Goal: Information Seeking & Learning: Learn about a topic

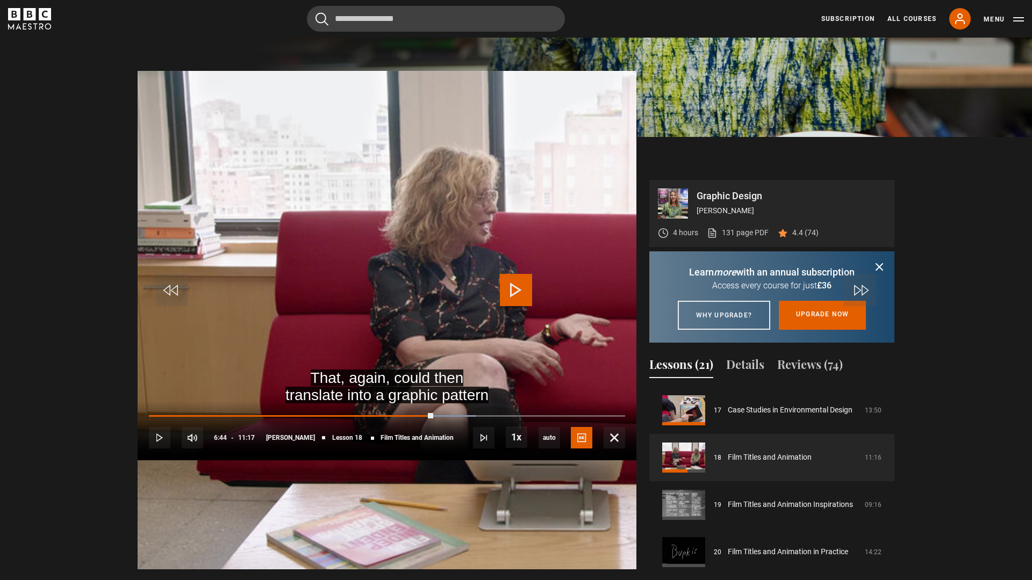
scroll to position [804, 0]
click at [520, 281] on span "Video Player" at bounding box center [516, 290] width 32 height 32
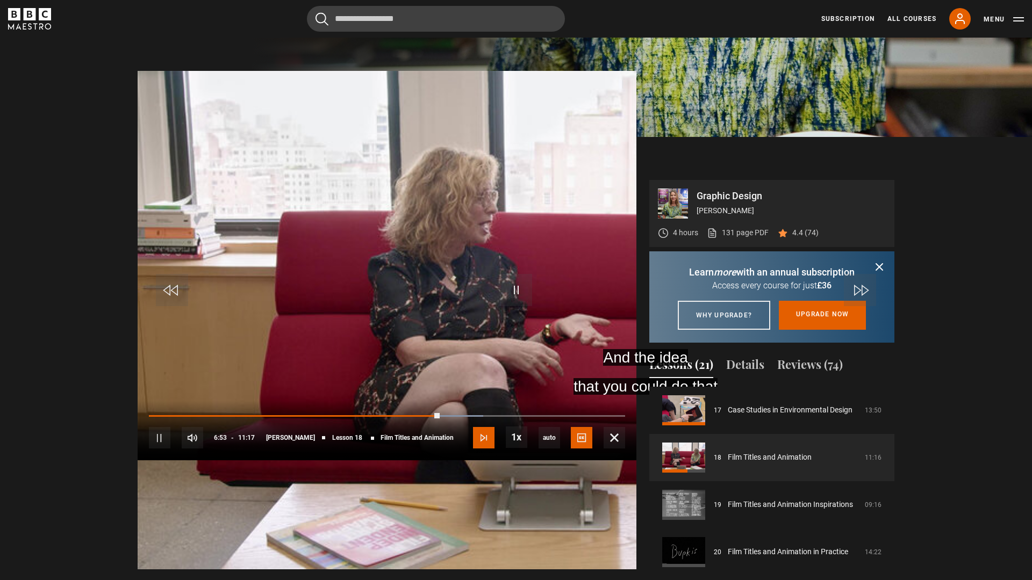
click at [494, 449] on span "Video Player" at bounding box center [483, 437] width 21 height 21
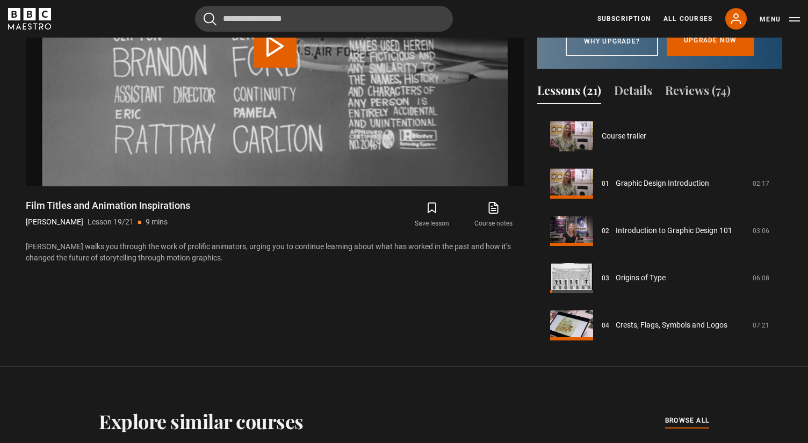
scroll to position [808, 0]
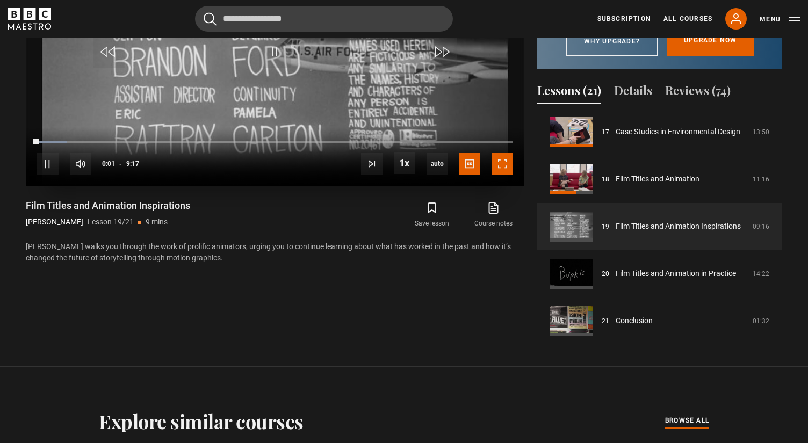
click at [497, 167] on span "Video Player" at bounding box center [502, 163] width 21 height 21
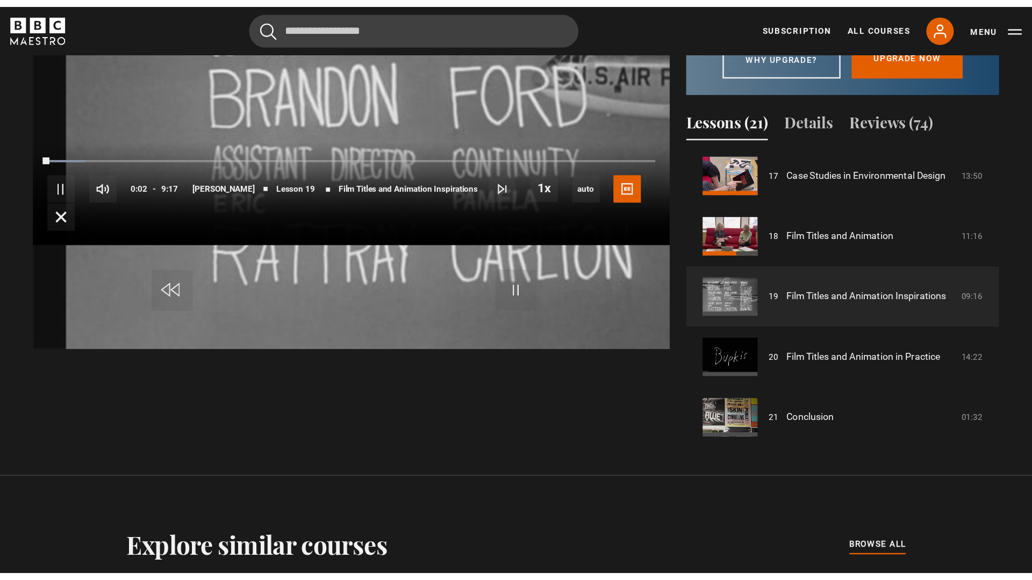
scroll to position [492, 0]
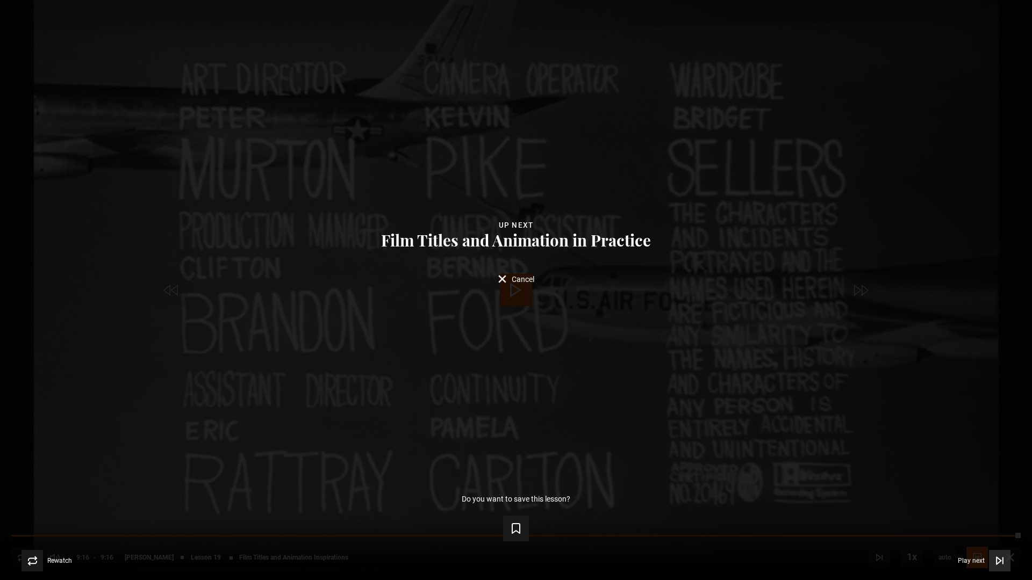
click at [1008, 555] on span "Video Player" at bounding box center [999, 560] width 21 height 21
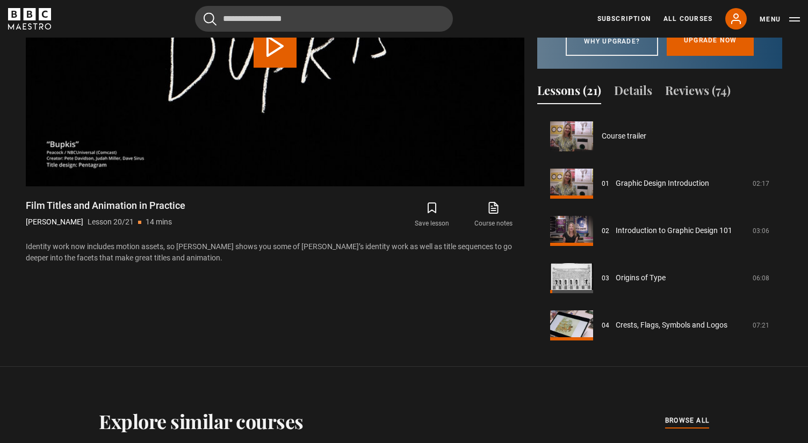
scroll to position [808, 0]
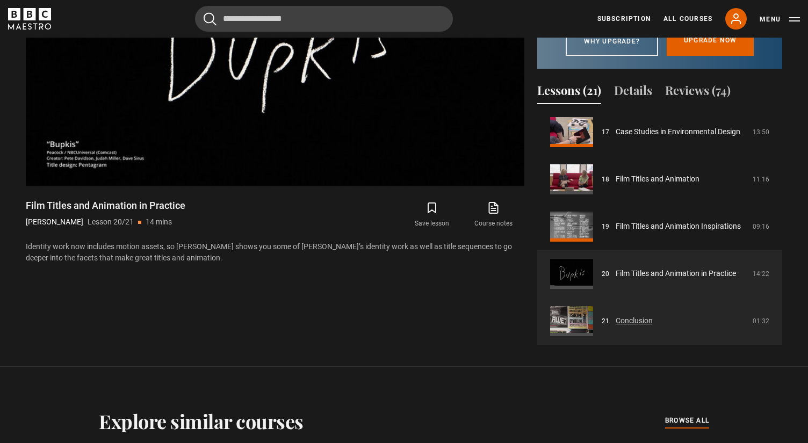
click at [629, 327] on link "Conclusion" at bounding box center [634, 320] width 37 height 11
click at [633, 327] on link "Conclusion" at bounding box center [634, 320] width 37 height 11
click at [637, 327] on link "Conclusion" at bounding box center [634, 320] width 37 height 11
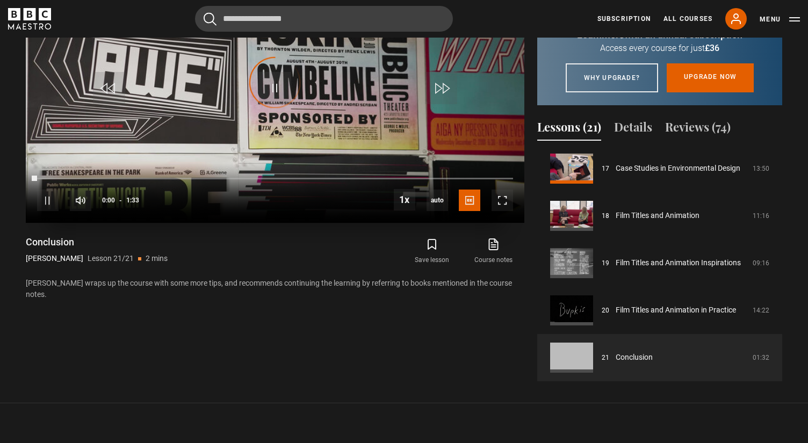
scroll to position [563, 0]
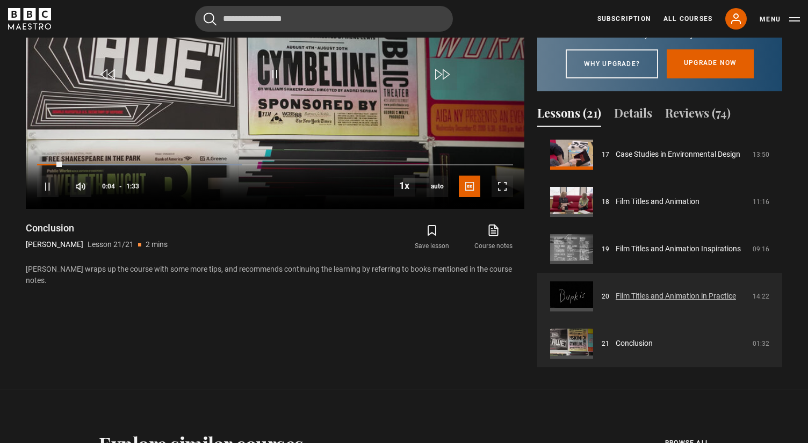
click at [655, 302] on link "Film Titles and Animation in Practice" at bounding box center [676, 296] width 120 height 11
click at [656, 302] on link "Film Titles and Animation in Practice" at bounding box center [676, 296] width 120 height 11
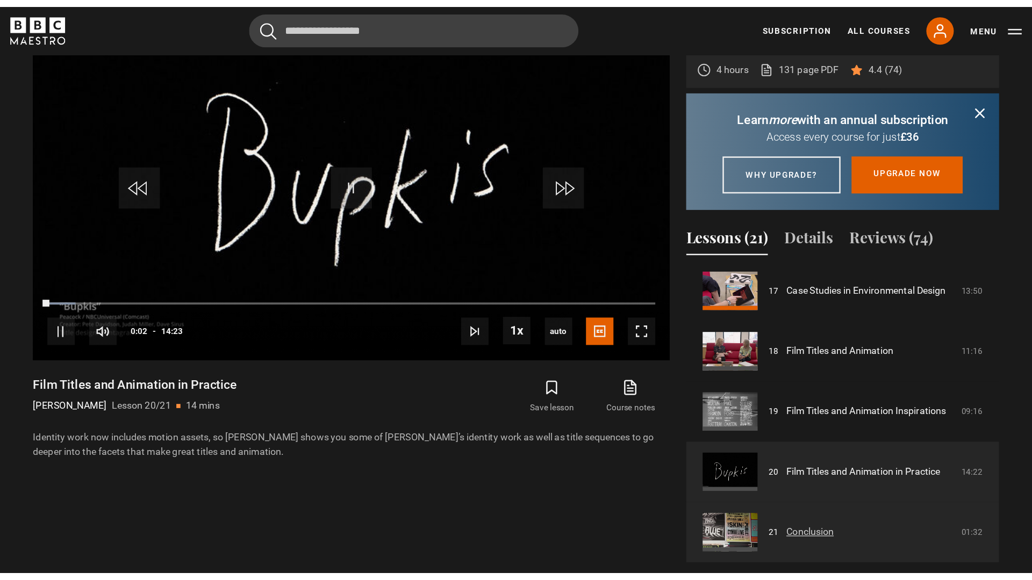
scroll to position [422, 0]
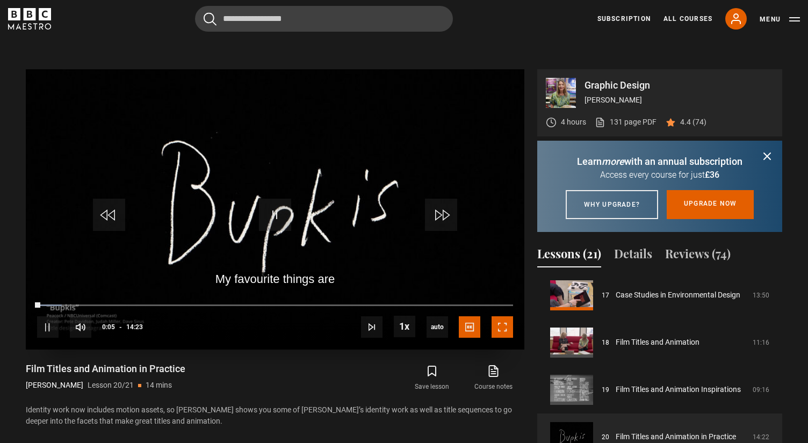
click at [509, 330] on span "Video Player" at bounding box center [502, 327] width 21 height 21
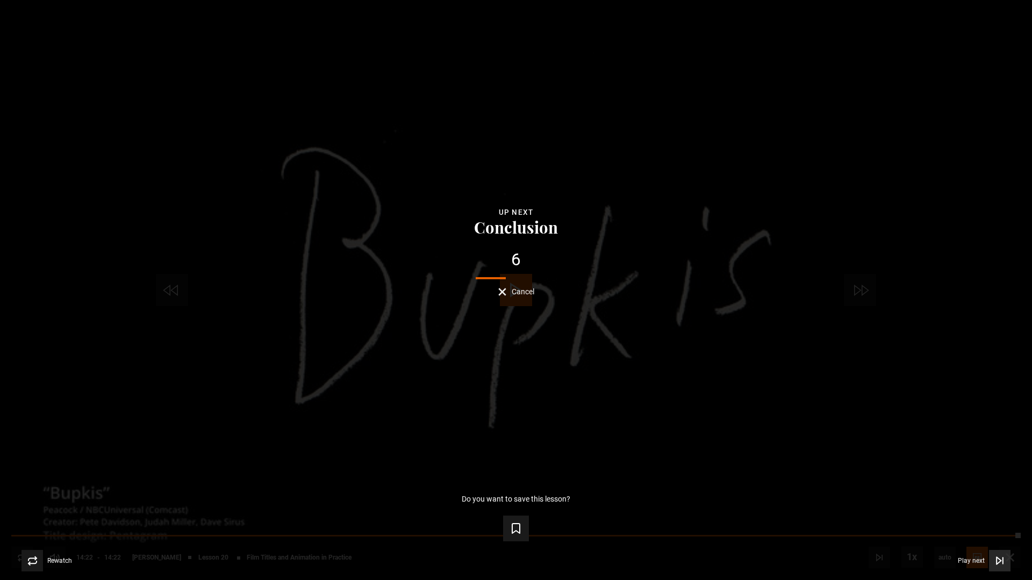
click at [808, 443] on icon "Video Player" at bounding box center [999, 561] width 11 height 11
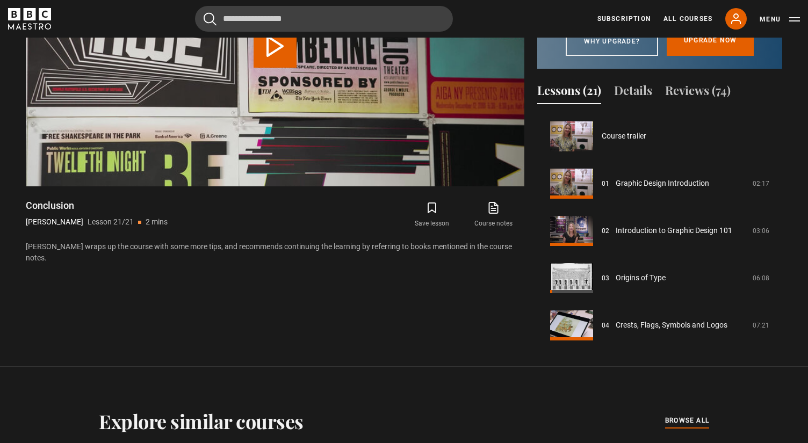
scroll to position [808, 0]
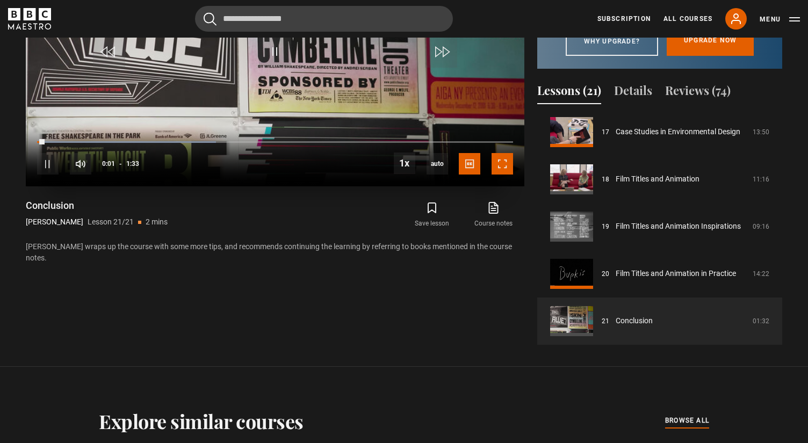
click at [506, 165] on span "Video Player" at bounding box center [502, 163] width 21 height 21
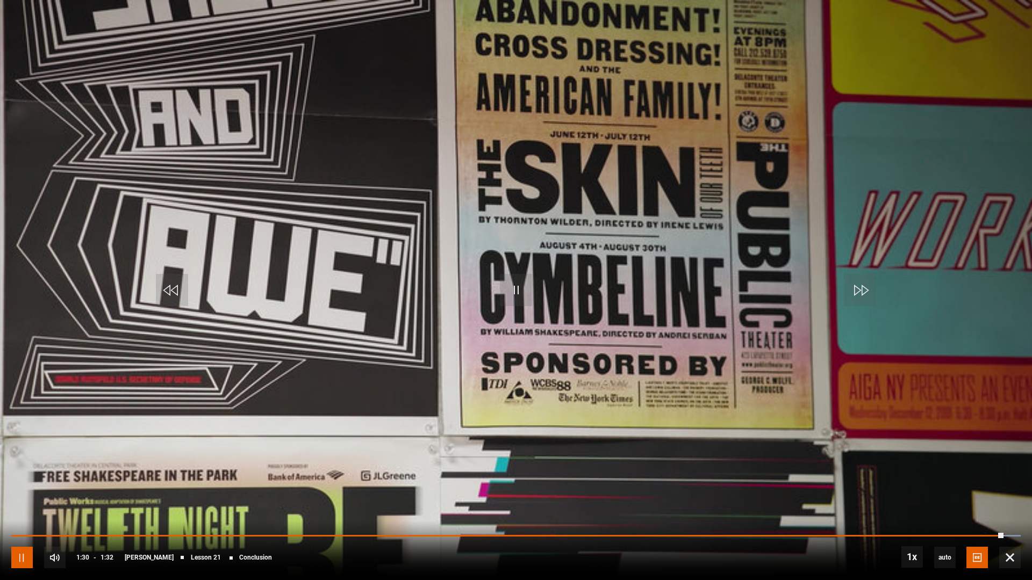
click at [23, 443] on span "Video Player" at bounding box center [21, 557] width 21 height 21
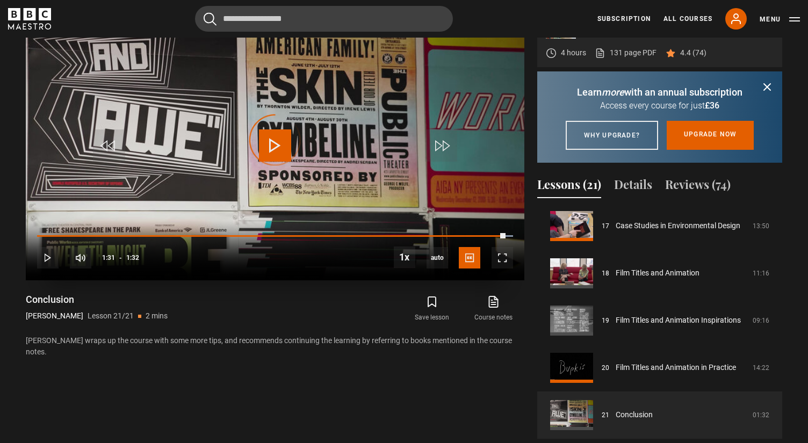
drag, startPoint x: 500, startPoint y: 238, endPoint x: 87, endPoint y: 255, distance: 413.6
click at [87, 255] on div "10s Skip Back 10 seconds Play 10s Skip Forward 10 seconds Loaded : 100.00% 1:25…" at bounding box center [275, 251] width 499 height 60
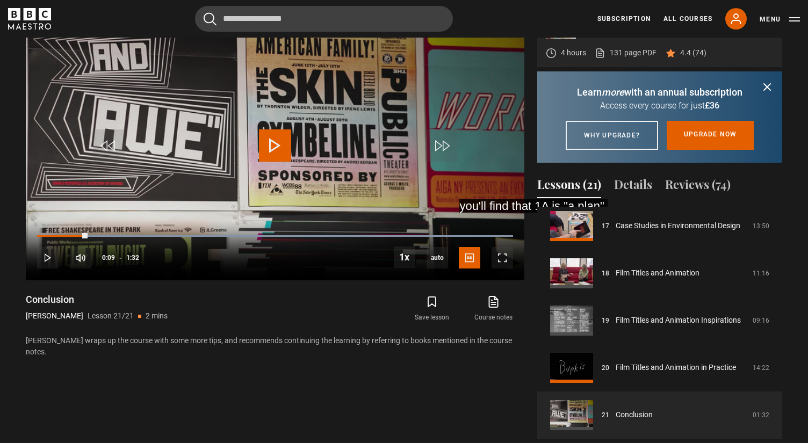
click at [11, 231] on section "Graphic Design Paula Scher 4 hours 131 page PDF (opens in new tab) 4.4 (74) Dis…" at bounding box center [404, 209] width 808 height 504
click at [37, 235] on div "Loaded : 100.00% 0:00 0:09" at bounding box center [275, 235] width 476 height 3
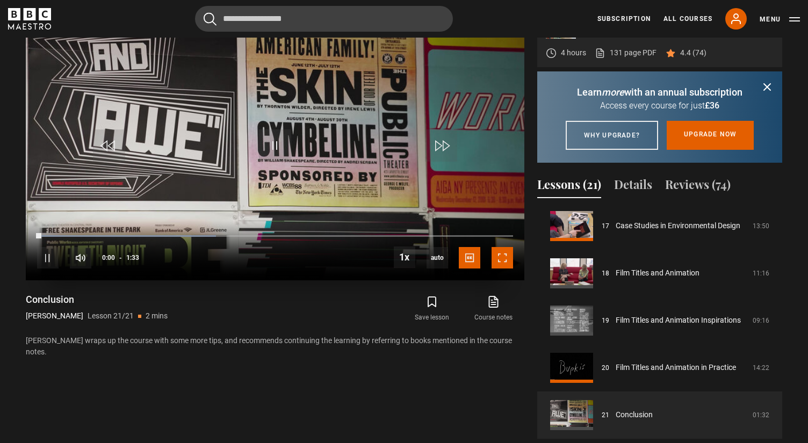
click at [503, 261] on span "Video Player" at bounding box center [502, 257] width 21 height 21
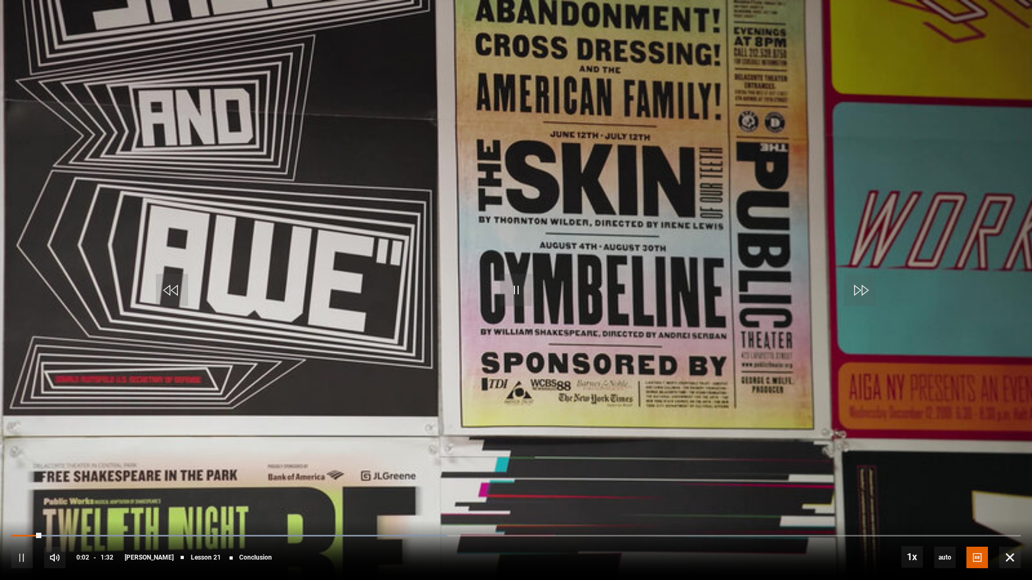
click at [786, 333] on video "Video Player" at bounding box center [516, 290] width 1032 height 580
click at [742, 344] on video "Video Player" at bounding box center [516, 290] width 1032 height 580
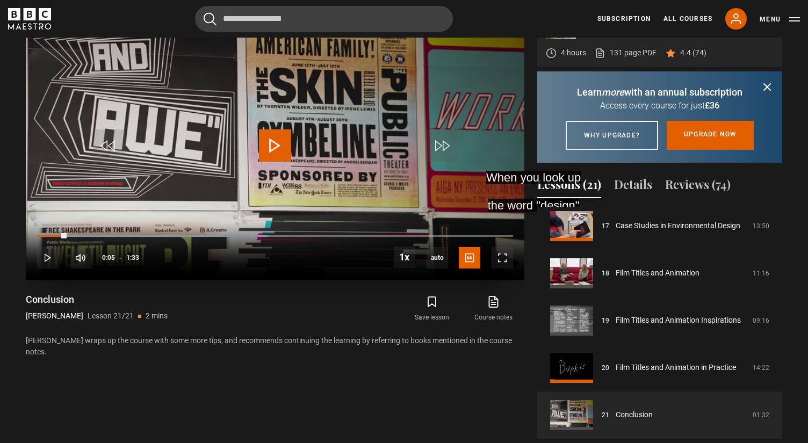
click at [258, 139] on video "Video Player" at bounding box center [275, 140] width 499 height 281
click at [257, 148] on video "Video Player" at bounding box center [275, 140] width 499 height 281
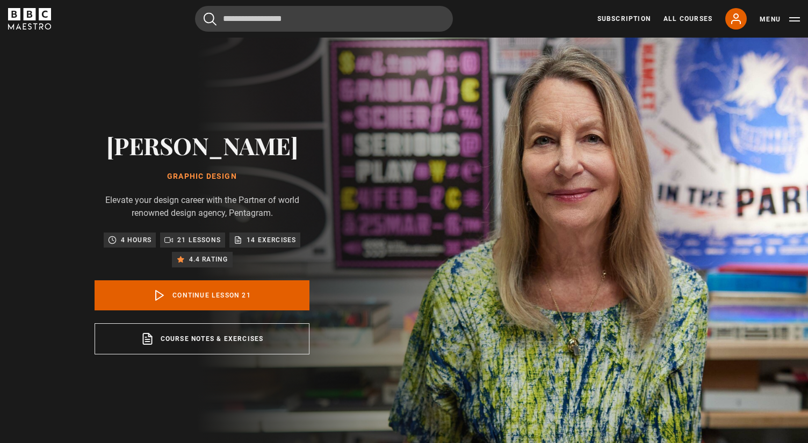
scroll to position [808, 0]
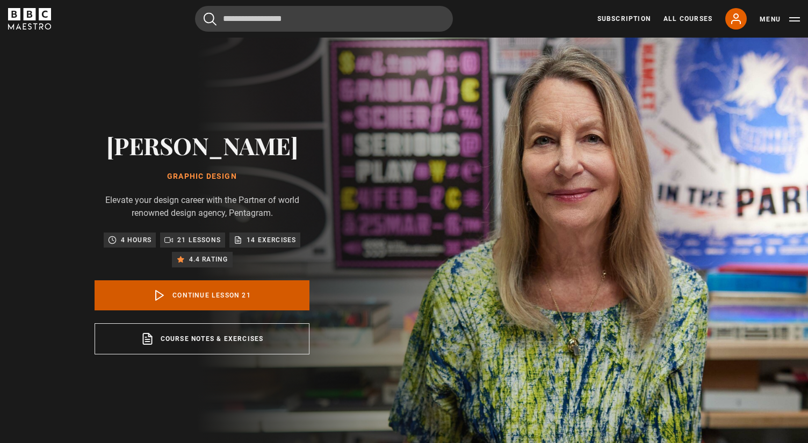
click at [195, 298] on link "Continue lesson 21" at bounding box center [202, 296] width 215 height 30
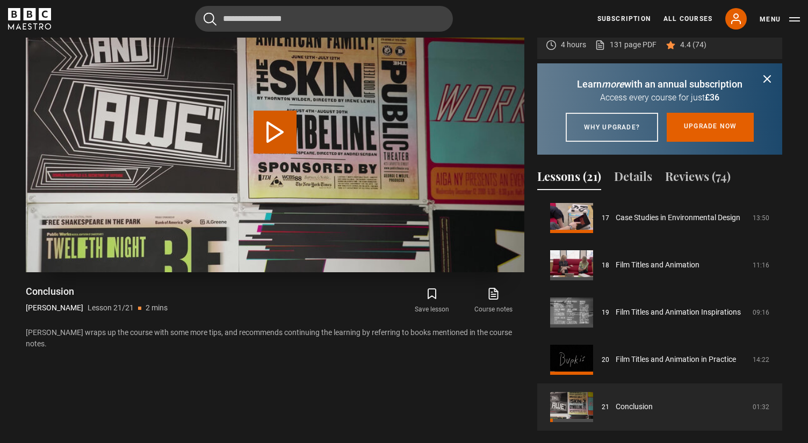
scroll to position [500, 0]
click at [716, 190] on button "Reviews (74)" at bounding box center [698, 178] width 66 height 23
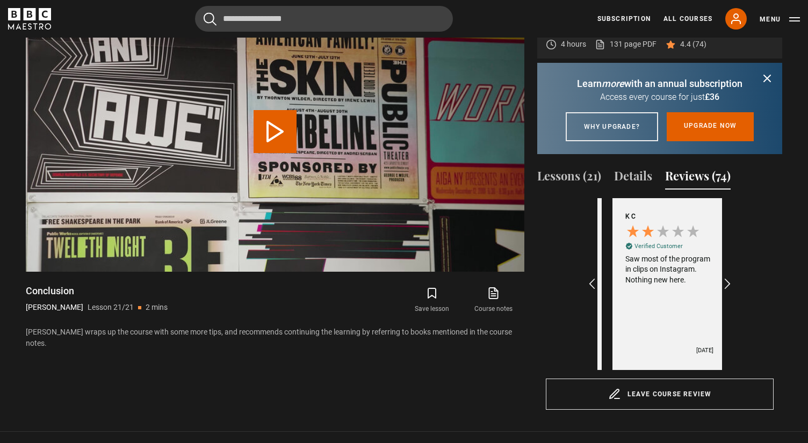
scroll to position [0, 125]
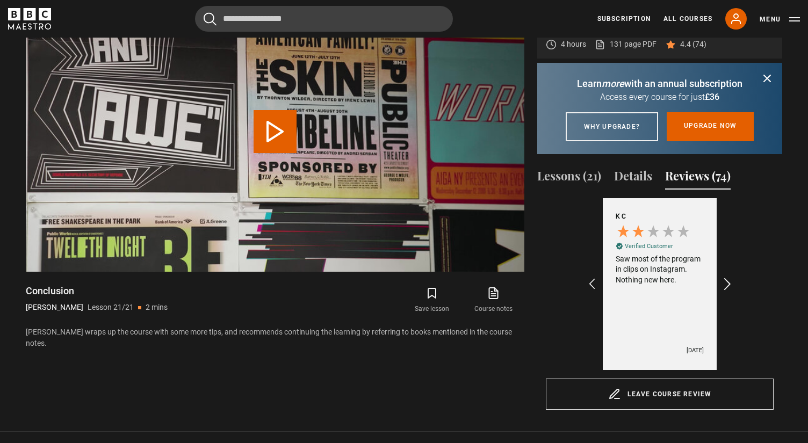
click at [730, 292] on icon "REVIEWS.io Carousel Scroll Right" at bounding box center [728, 284] width 15 height 15
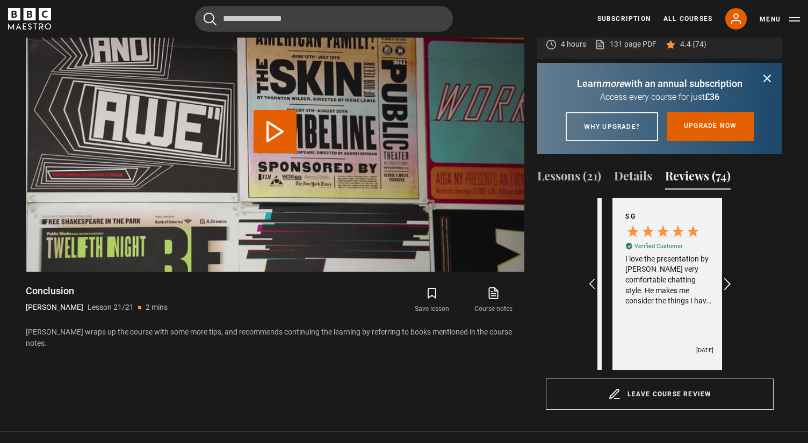
scroll to position [0, 249]
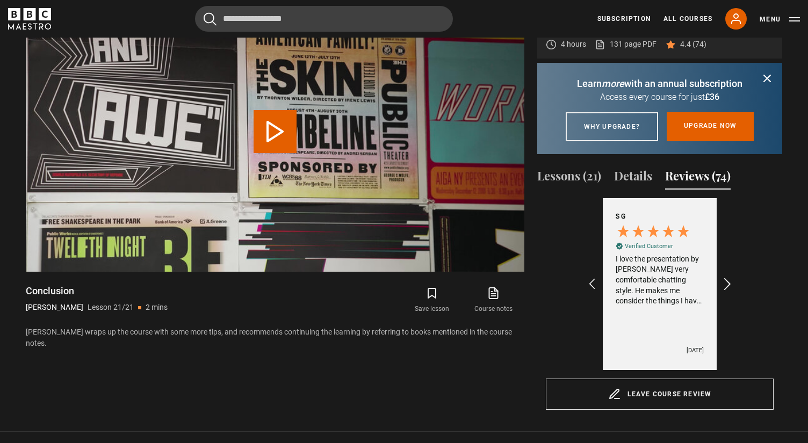
click at [730, 292] on icon "REVIEWS.io Carousel Scroll Right" at bounding box center [728, 284] width 15 height 15
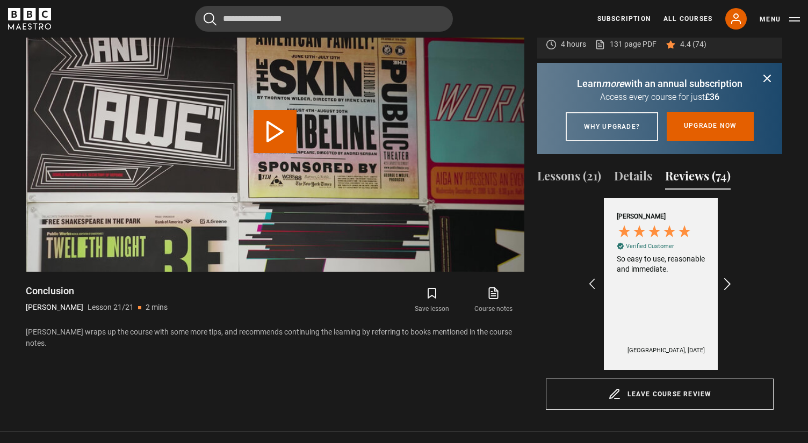
scroll to position [0, 499]
click at [730, 292] on icon "REVIEWS.io Carousel Scroll Right" at bounding box center [728, 284] width 15 height 15
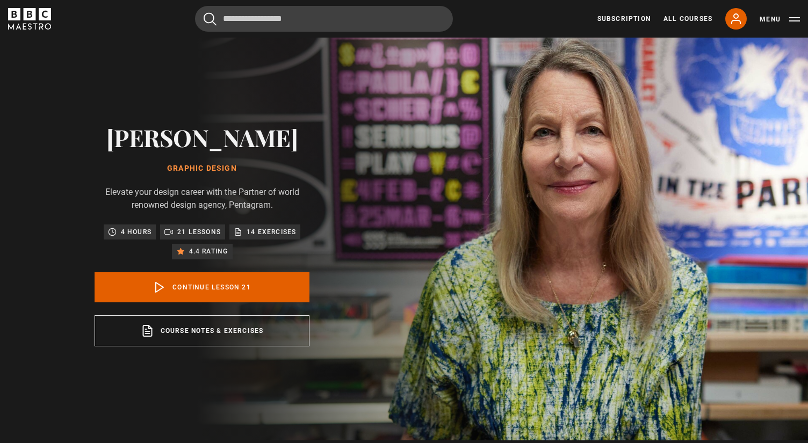
scroll to position [0, 0]
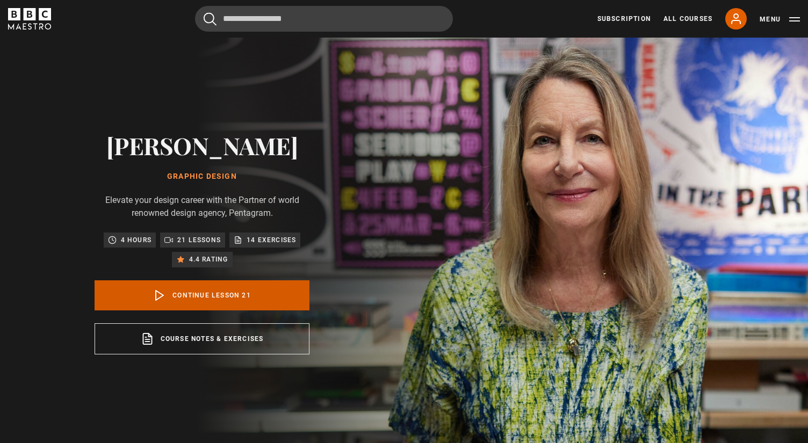
click at [197, 297] on link "Continue lesson 21" at bounding box center [202, 296] width 215 height 30
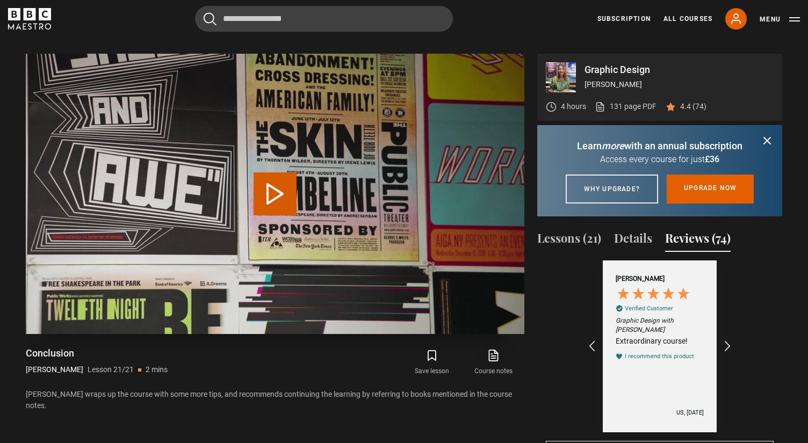
scroll to position [449, 0]
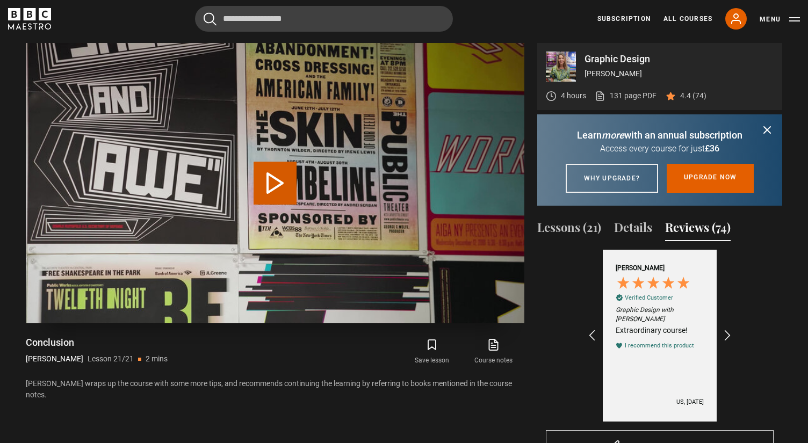
click at [279, 180] on button "Play Lesson Conclusion" at bounding box center [275, 183] width 43 height 43
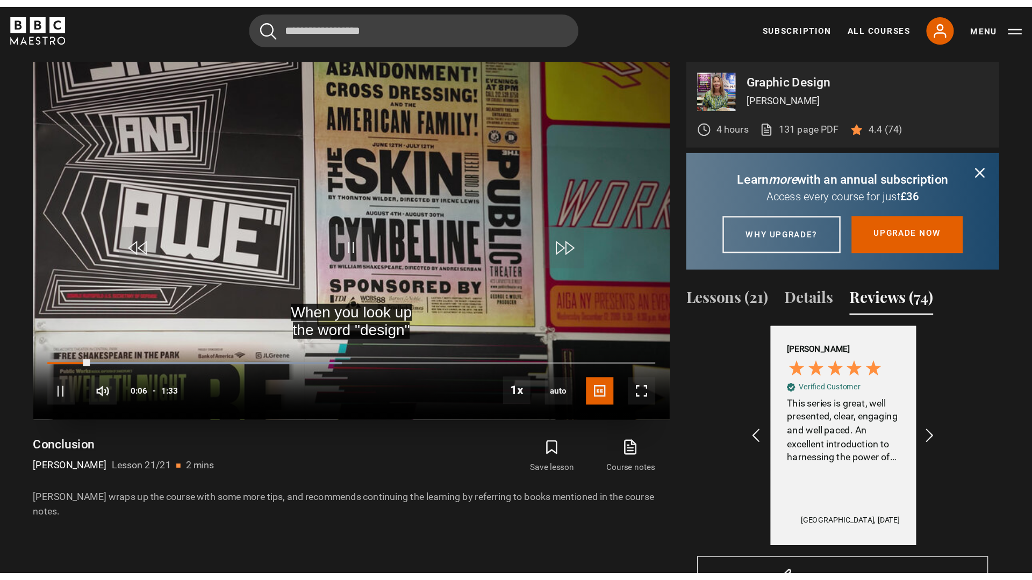
scroll to position [0, 873]
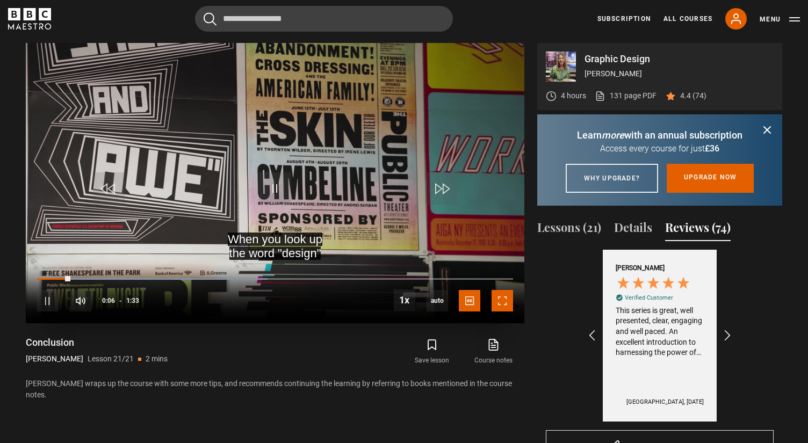
click at [505, 298] on span "Video Player" at bounding box center [502, 300] width 21 height 21
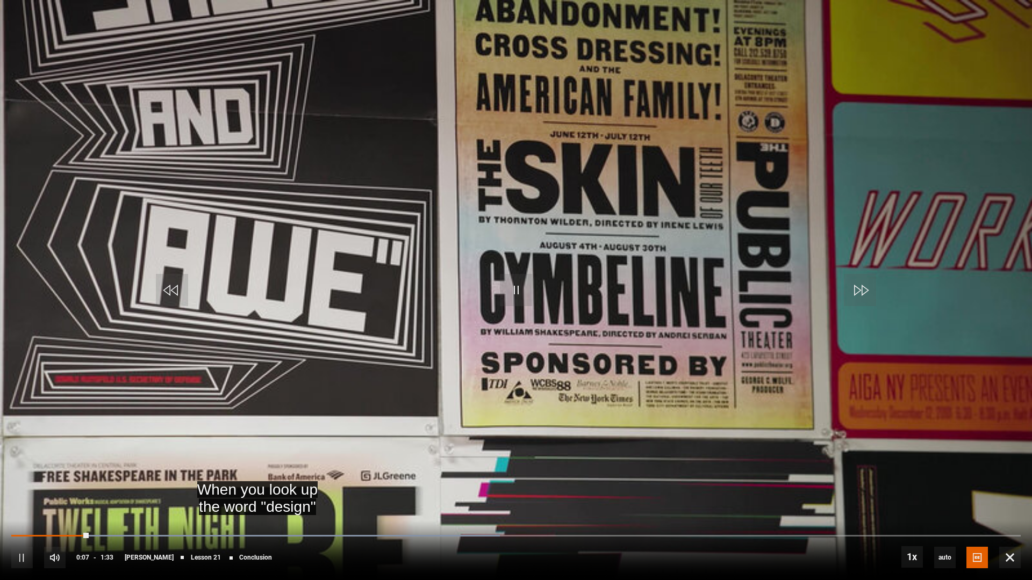
click at [550, 404] on video "Video Player" at bounding box center [516, 290] width 1032 height 580
click at [58, 443] on span "Video Player" at bounding box center [54, 557] width 21 height 21
drag, startPoint x: 56, startPoint y: 561, endPoint x: 64, endPoint y: 557, distance: 9.2
click at [55, 443] on span "Video Player" at bounding box center [54, 557] width 21 height 21
click at [108, 443] on div "100%" at bounding box center [92, 557] width 32 height 21
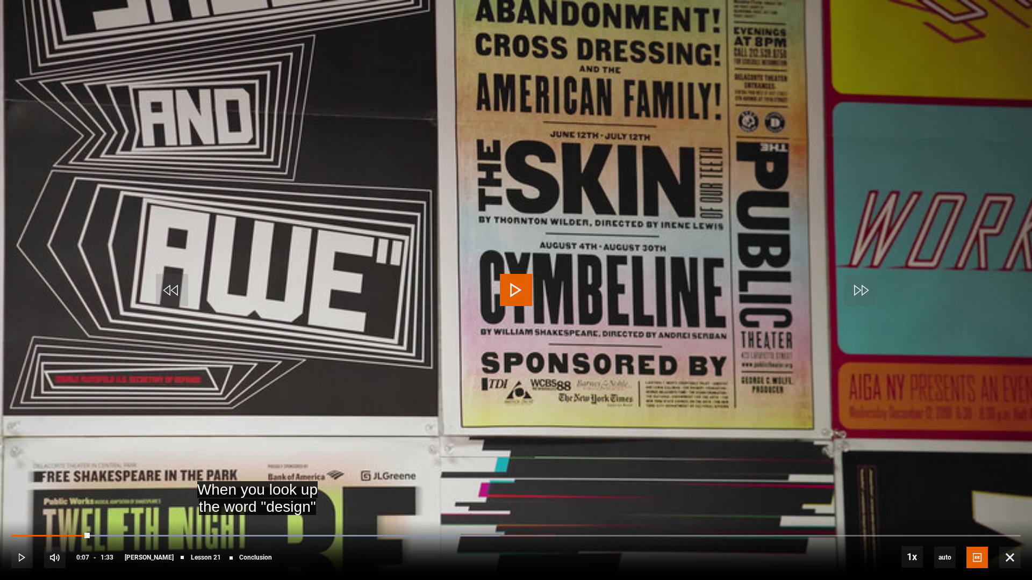
click at [150, 443] on video "Video Player" at bounding box center [516, 290] width 1032 height 580
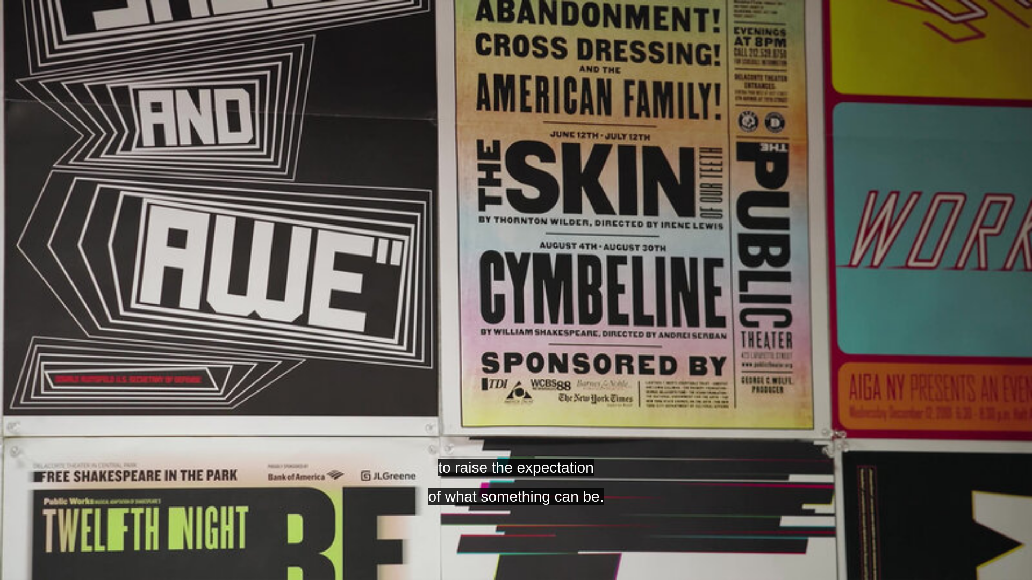
scroll to position [0, 374]
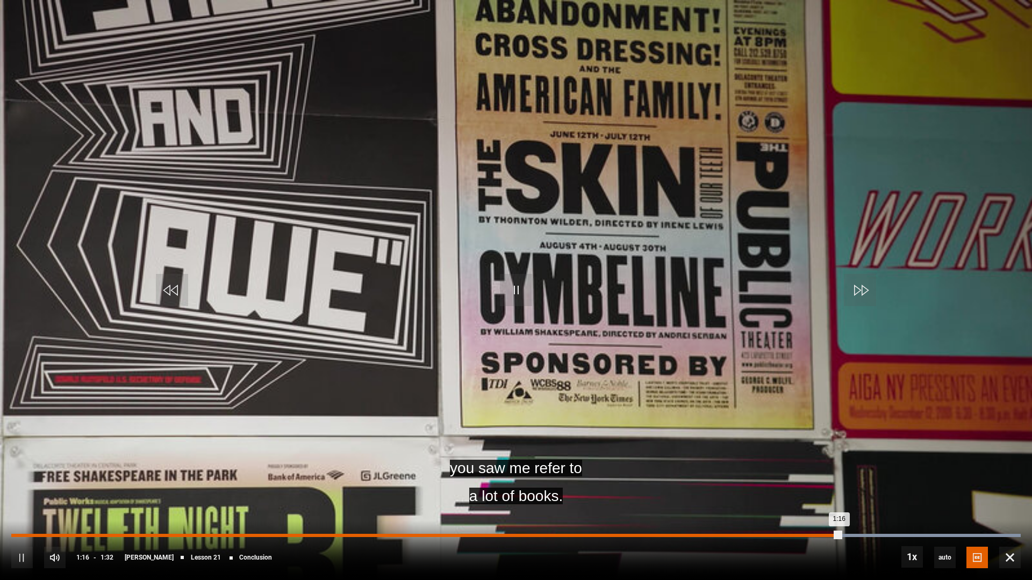
click at [47, 443] on div "0:03" at bounding box center [48, 535] width 2 height 3
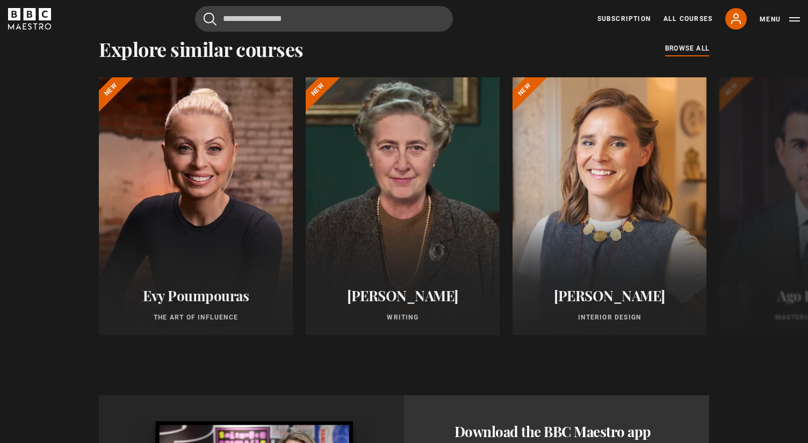
scroll to position [951, 0]
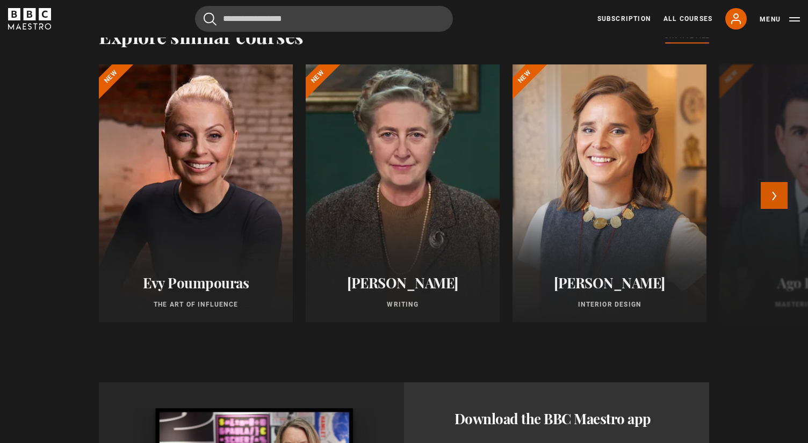
click at [772, 209] on button "Next" at bounding box center [774, 195] width 27 height 27
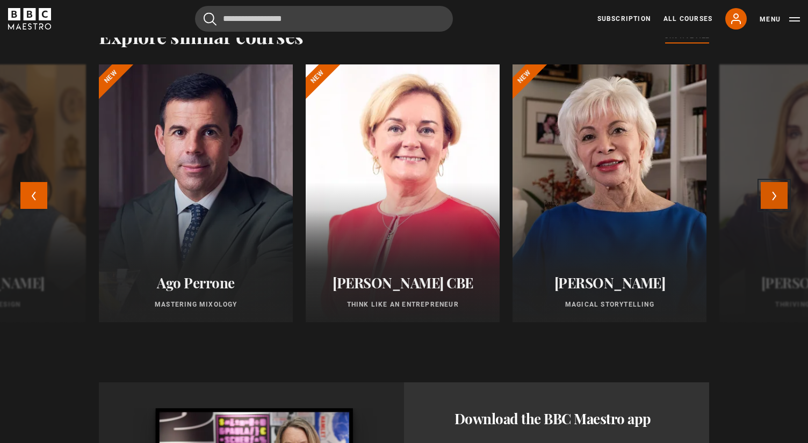
scroll to position [0, 1372]
click at [771, 209] on button "Next" at bounding box center [774, 195] width 27 height 27
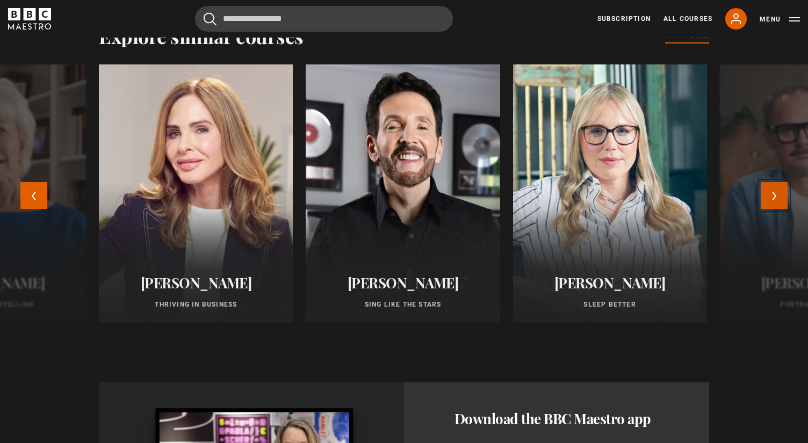
click at [769, 209] on button "Next" at bounding box center [774, 195] width 27 height 27
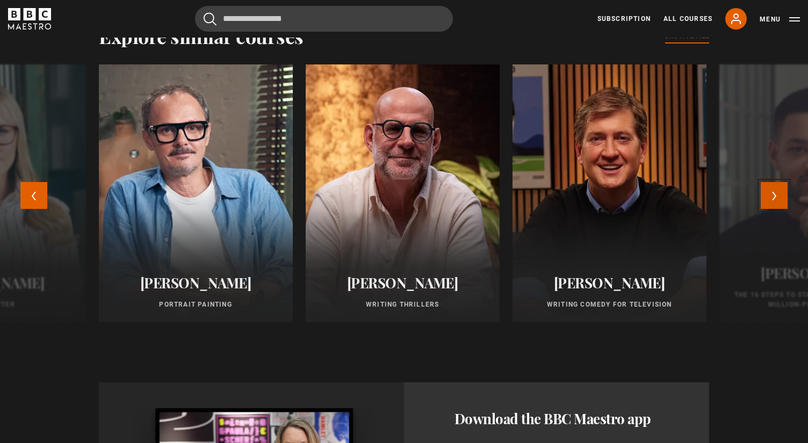
scroll to position [0, 1496]
click at [771, 209] on button "Next" at bounding box center [774, 195] width 27 height 27
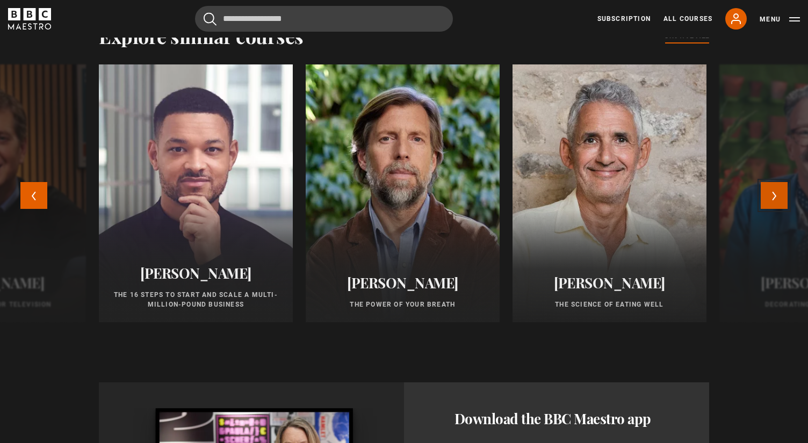
click at [771, 209] on button "Next" at bounding box center [774, 195] width 27 height 27
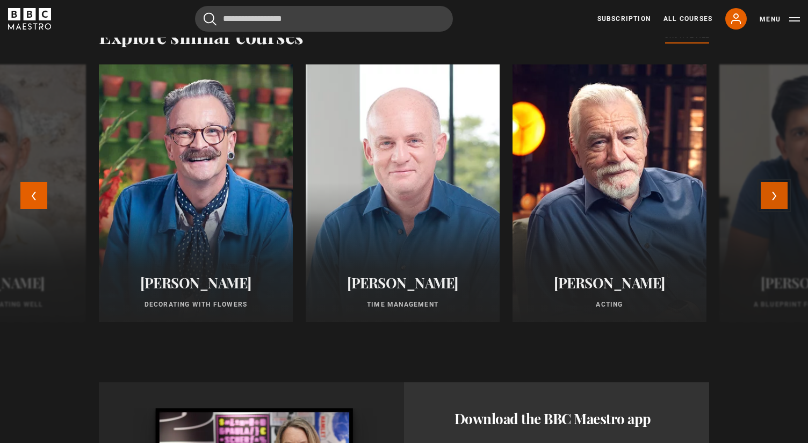
click at [771, 209] on button "Next" at bounding box center [774, 195] width 27 height 27
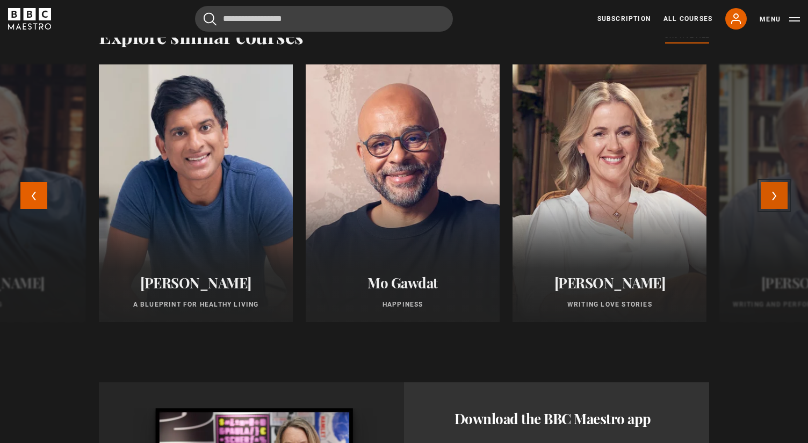
click at [771, 209] on button "Next" at bounding box center [774, 195] width 27 height 27
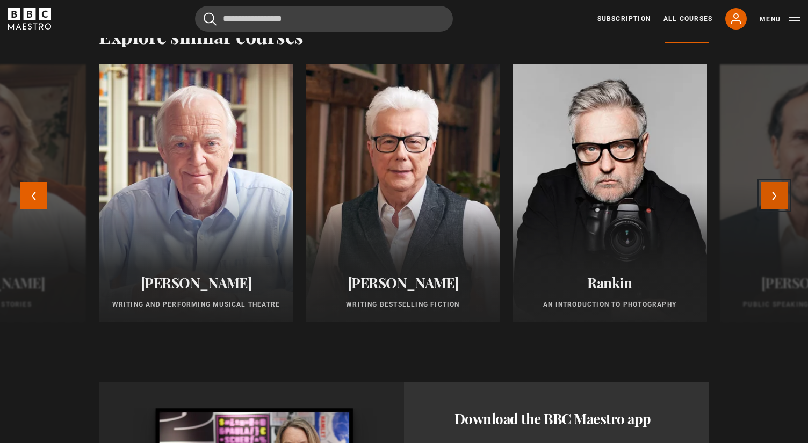
click at [771, 209] on button "Next" at bounding box center [774, 195] width 27 height 27
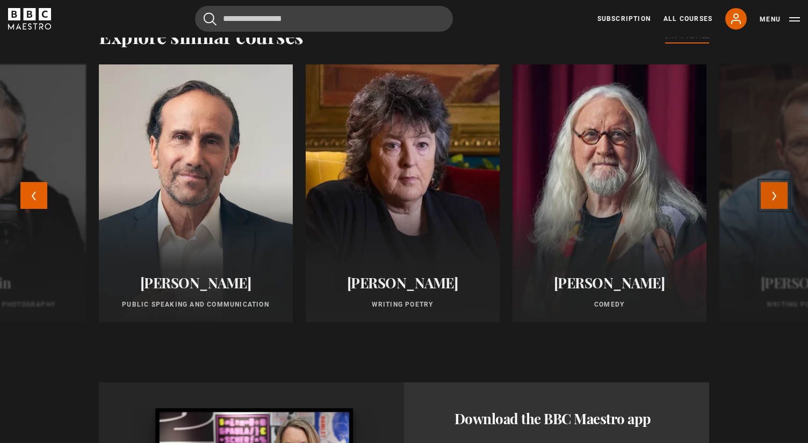
click at [771, 209] on button "Next" at bounding box center [774, 195] width 27 height 27
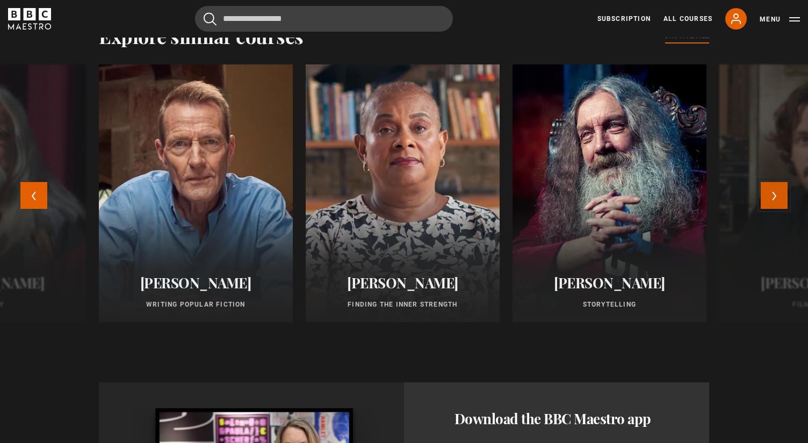
click at [771, 209] on button "Next" at bounding box center [774, 195] width 27 height 27
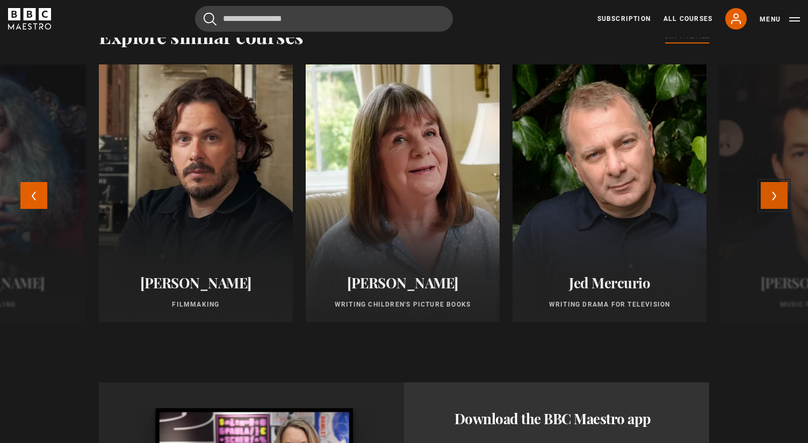
scroll to position [0, 1621]
click at [770, 209] on button "Next" at bounding box center [774, 195] width 27 height 27
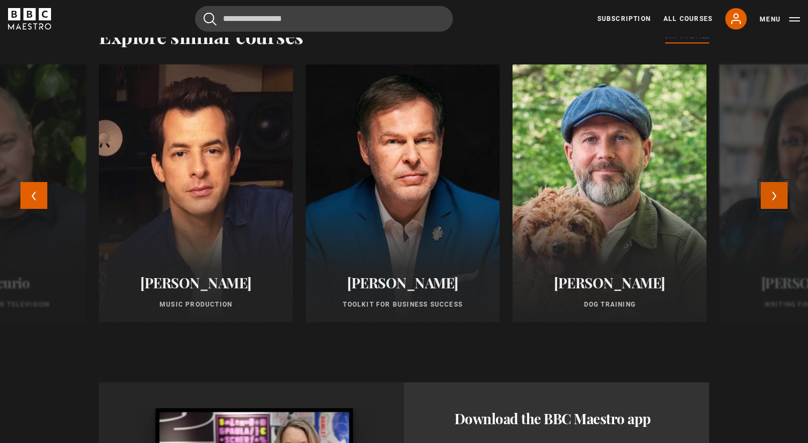
click at [770, 209] on button "Next" at bounding box center [774, 195] width 27 height 27
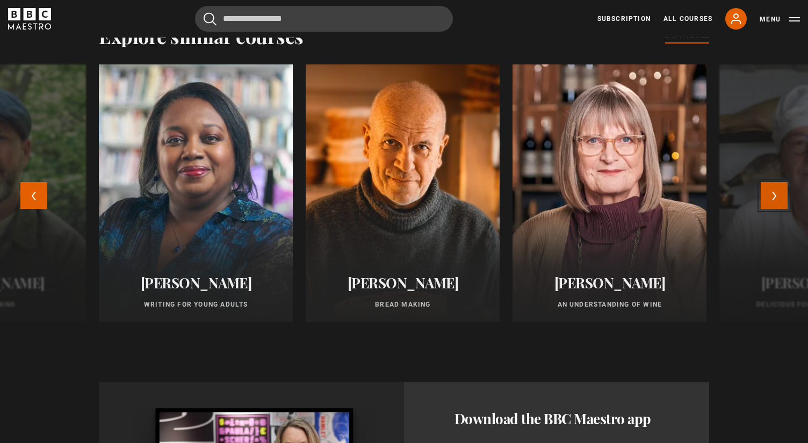
click at [770, 209] on button "Next" at bounding box center [774, 195] width 27 height 27
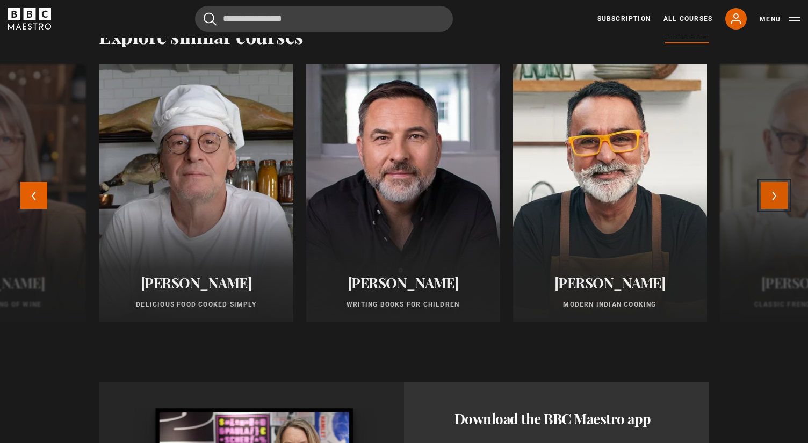
click at [770, 209] on button "Next" at bounding box center [774, 195] width 27 height 27
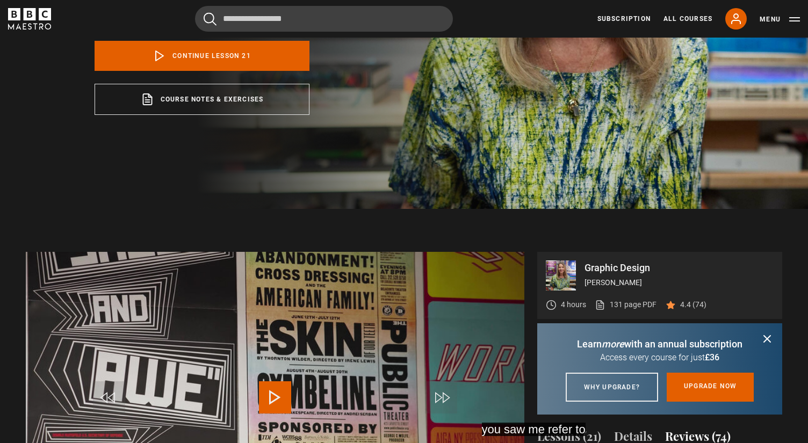
scroll to position [0, 1870]
